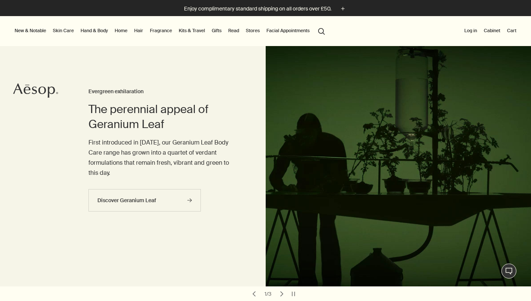
click at [463, 30] on button "Log in" at bounding box center [471, 30] width 16 height 9
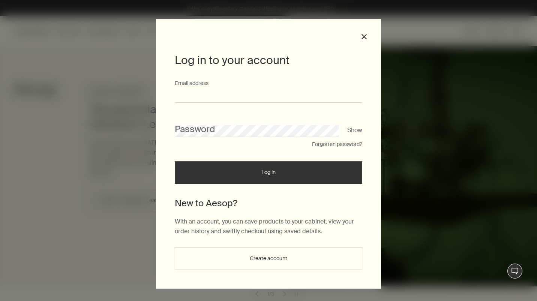
click at [283, 94] on input "Email address" at bounding box center [268, 96] width 187 height 14
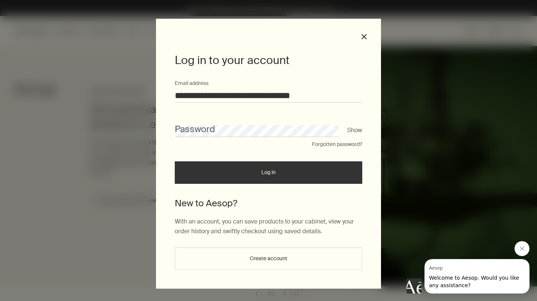
type input "**********"
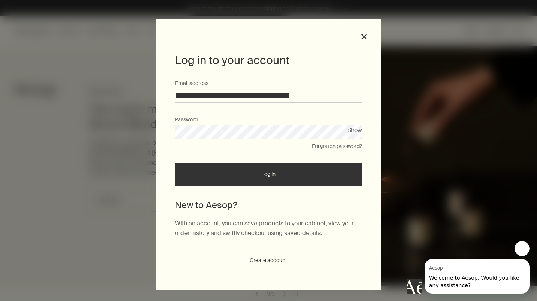
click at [257, 175] on button "Log in" at bounding box center [268, 174] width 187 height 22
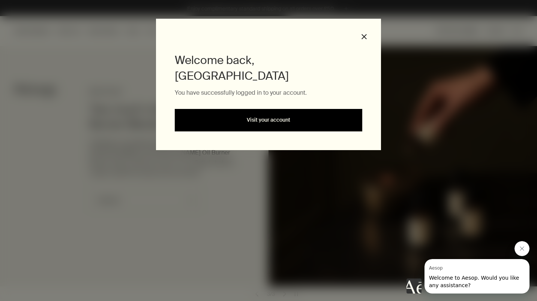
click at [257, 109] on link "Visit your account" at bounding box center [268, 120] width 187 height 22
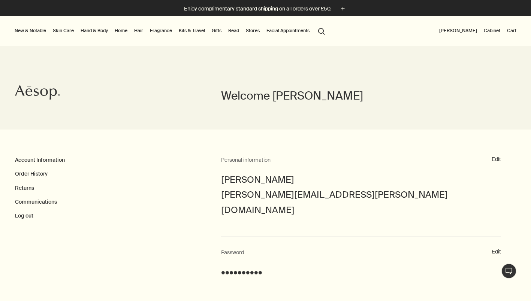
click at [102, 31] on link "Hand & Body" at bounding box center [94, 30] width 30 height 9
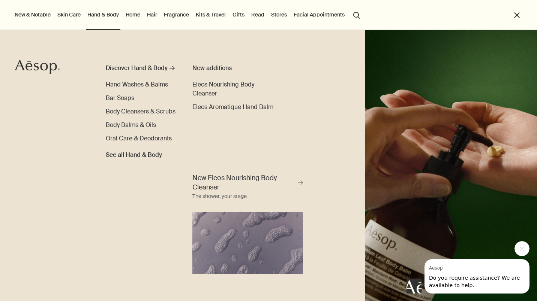
click at [357, 15] on button "search Search" at bounding box center [356, 14] width 13 height 14
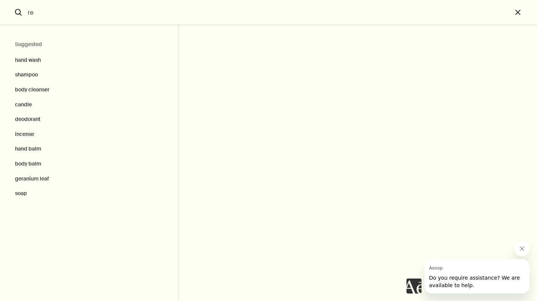
click at [355, 15] on input "re" at bounding box center [268, 12] width 487 height 25
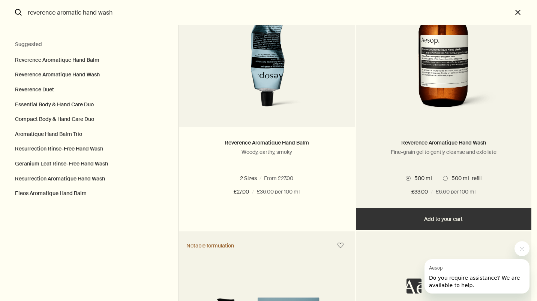
type input "reverence aromatic hand wash"
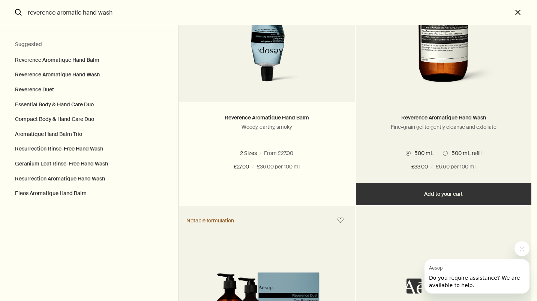
scroll to position [128, 0]
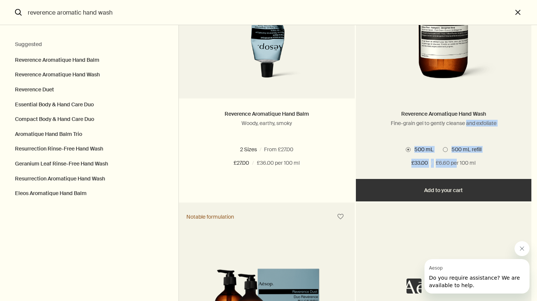
drag, startPoint x: 467, startPoint y: 148, endPoint x: 450, endPoint y: 167, distance: 25.5
click at [450, 166] on div "Reverence Aromatique Hand Wash Fine-grain gel to gently cleanse and exfoliate 2…" at bounding box center [443, 139] width 175 height 81
drag, startPoint x: 450, startPoint y: 167, endPoint x: 383, endPoint y: 192, distance: 71.1
click at [383, 192] on button "Add Add to your cart" at bounding box center [443, 190] width 175 height 22
click at [408, 149] on span "Search" at bounding box center [407, 149] width 5 height 5
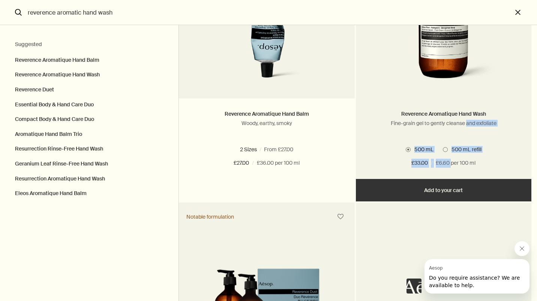
click at [405, 274] on input "500 mL" at bounding box center [405, 276] width 0 height 5
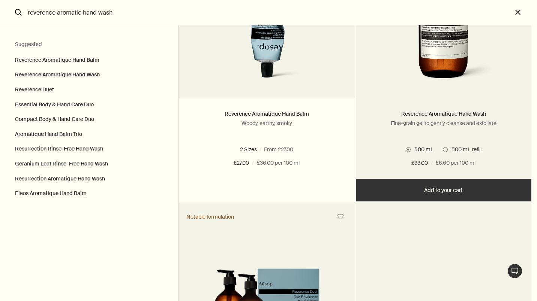
click at [447, 188] on button "Added Added to your cart Add Add to your cart" at bounding box center [443, 190] width 175 height 22
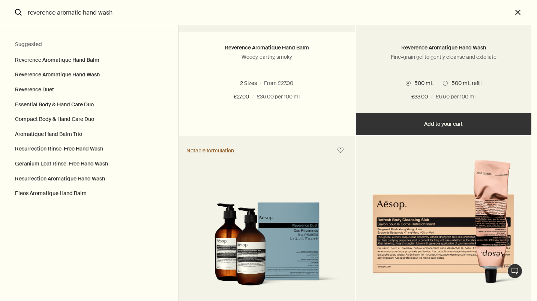
scroll to position [182, 0]
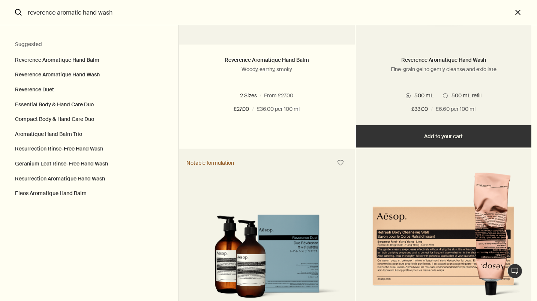
click at [443, 95] on span "Search" at bounding box center [444, 95] width 5 height 5
click at [442, 274] on input "500 mL refill" at bounding box center [442, 276] width 0 height 5
click at [444, 139] on button "Added Added to your cart Add Add to your cart" at bounding box center [443, 136] width 175 height 22
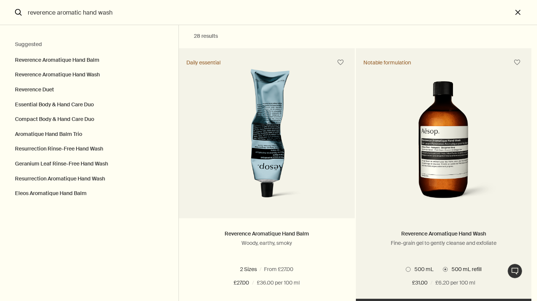
scroll to position [0, 0]
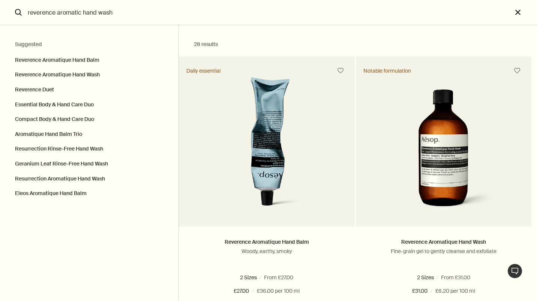
drag, startPoint x: 516, startPoint y: 11, endPoint x: 498, endPoint y: 31, distance: 27.0
click at [516, 11] on button "close" at bounding box center [524, 12] width 25 height 25
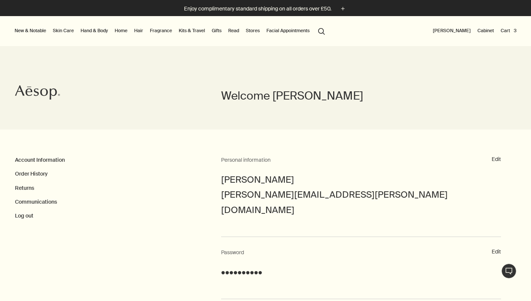
click at [507, 30] on button "Cart 3" at bounding box center [508, 30] width 19 height 9
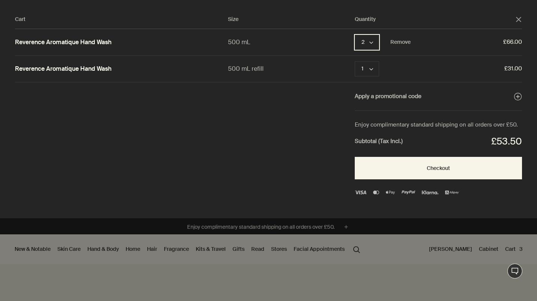
click at [371, 45] on button "2 chevron" at bounding box center [366, 42] width 24 height 15
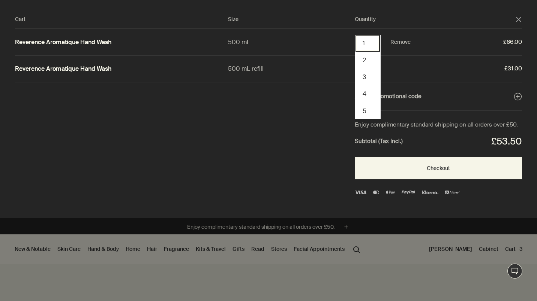
click at [366, 42] on button "1" at bounding box center [367, 43] width 24 height 17
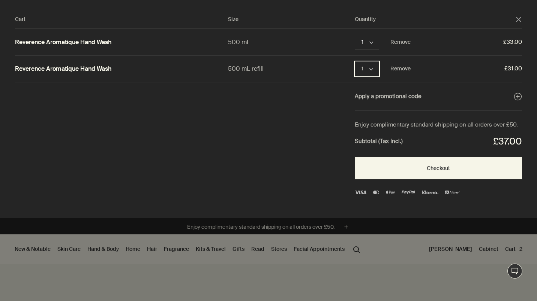
click at [375, 69] on button "1 chevron" at bounding box center [366, 68] width 24 height 15
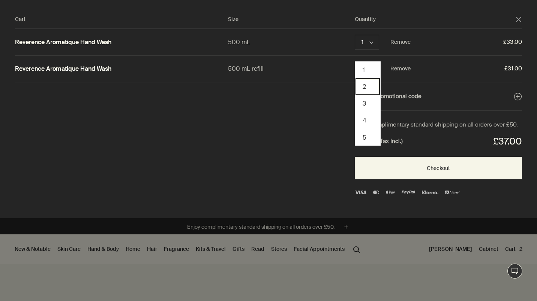
click at [370, 84] on button "2" at bounding box center [367, 86] width 24 height 17
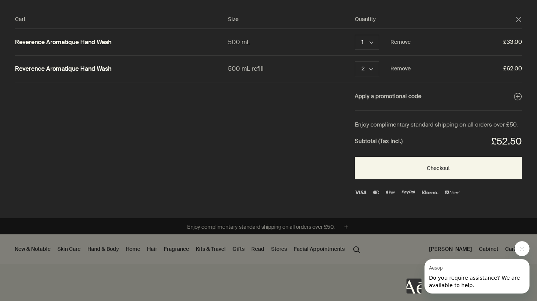
drag, startPoint x: 523, startPoint y: 249, endPoint x: 514, endPoint y: 247, distance: 8.7
click at [522, 249] on icon "Close message from Aesop" at bounding box center [522, 249] width 6 height 6
